Goal: Information Seeking & Learning: Learn about a topic

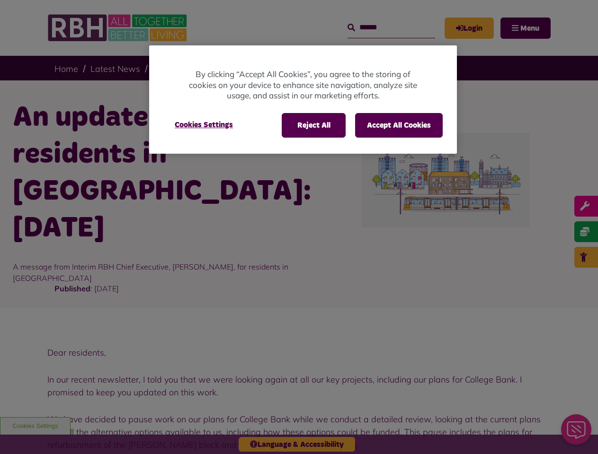
click at [299, 227] on div at bounding box center [299, 227] width 598 height 454
click at [313, 125] on button "Reject All" at bounding box center [314, 125] width 64 height 25
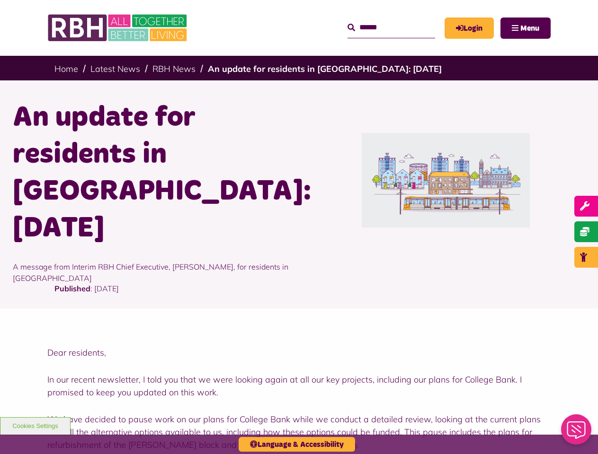
click at [399, 125] on div at bounding box center [445, 180] width 293 height 162
click at [204, 125] on h1 "An update for residents in [GEOGRAPHIC_DATA]: [DATE]" at bounding box center [152, 173] width 279 height 148
